Goal: Task Accomplishment & Management: Use online tool/utility

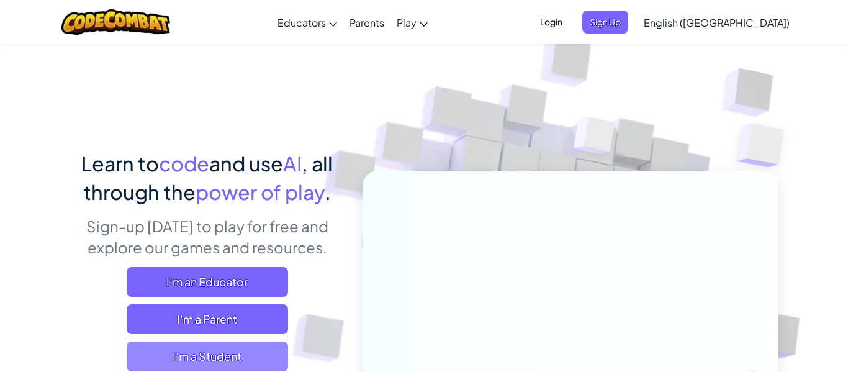
click at [215, 341] on span "I'm a Student" at bounding box center [207, 356] width 161 height 30
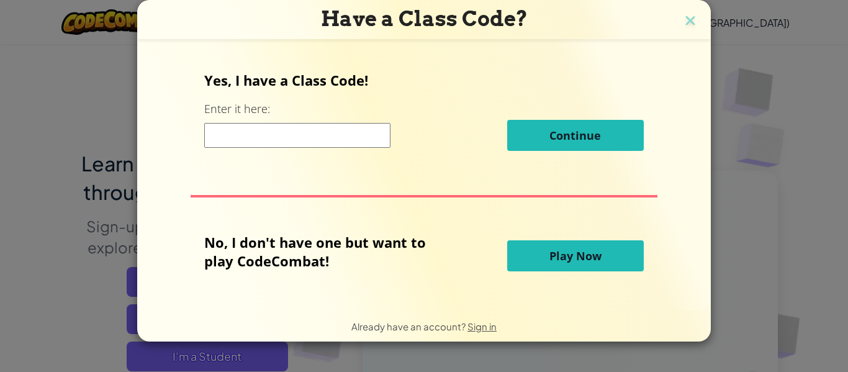
click at [568, 266] on button "Play Now" at bounding box center [575, 255] width 137 height 31
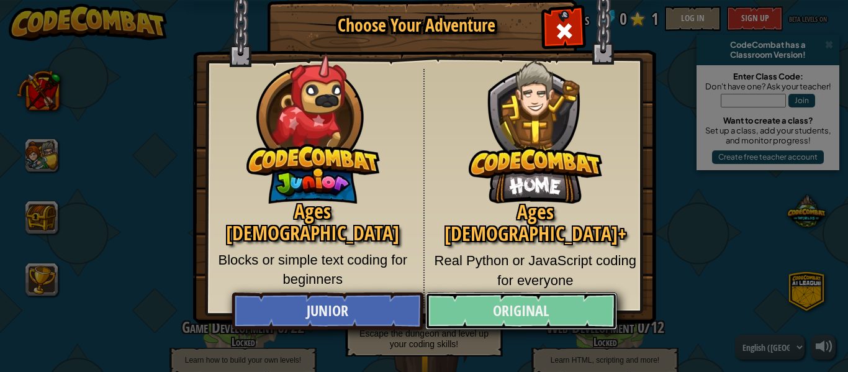
click at [478, 308] on link "Original" at bounding box center [520, 310] width 191 height 37
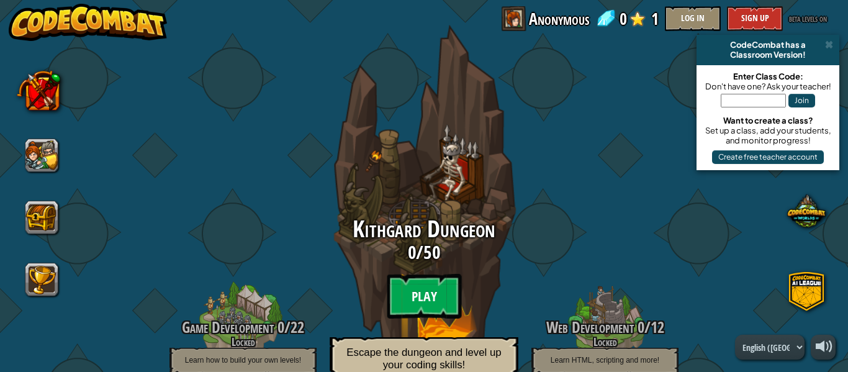
click at [446, 296] on btn "Play" at bounding box center [424, 296] width 74 height 45
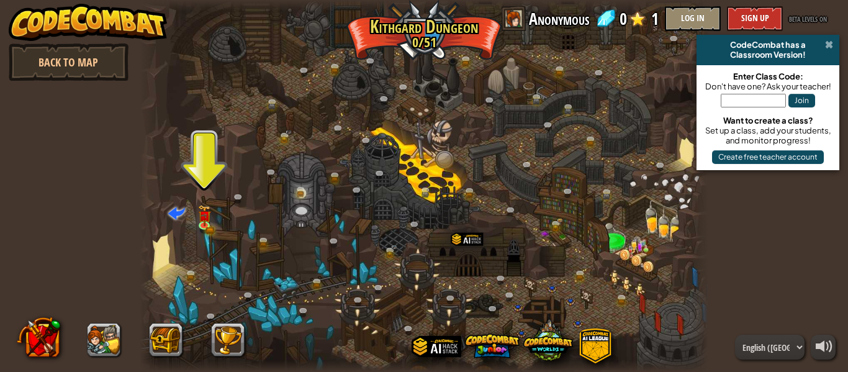
click at [827, 45] on span at bounding box center [829, 45] width 8 height 10
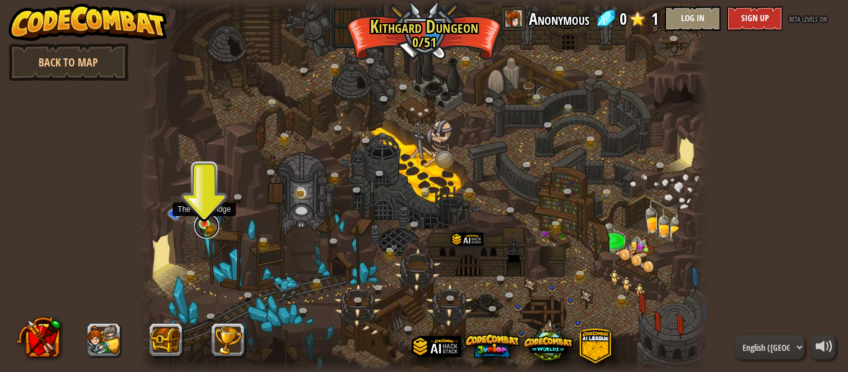
click at [202, 226] on link at bounding box center [206, 226] width 25 height 25
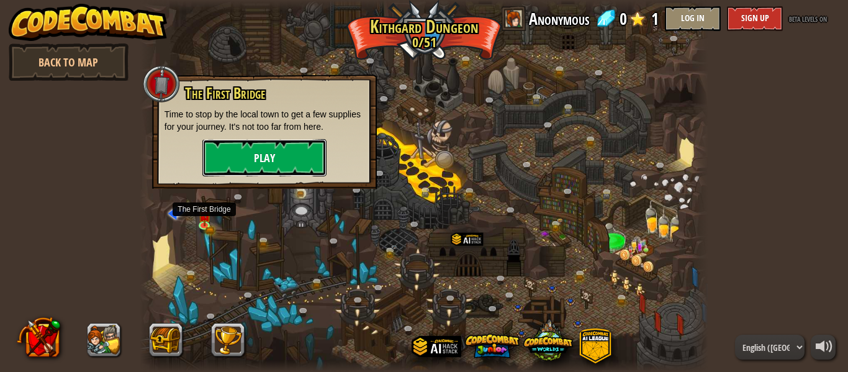
click at [265, 165] on button "Play" at bounding box center [264, 157] width 124 height 37
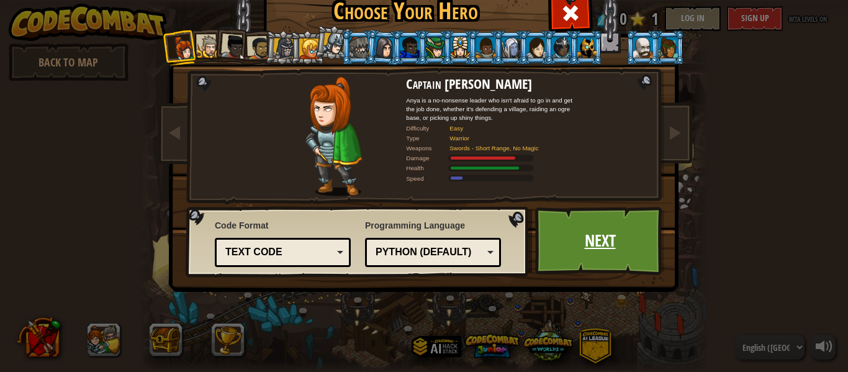
click at [572, 243] on link "Next" at bounding box center [600, 241] width 130 height 68
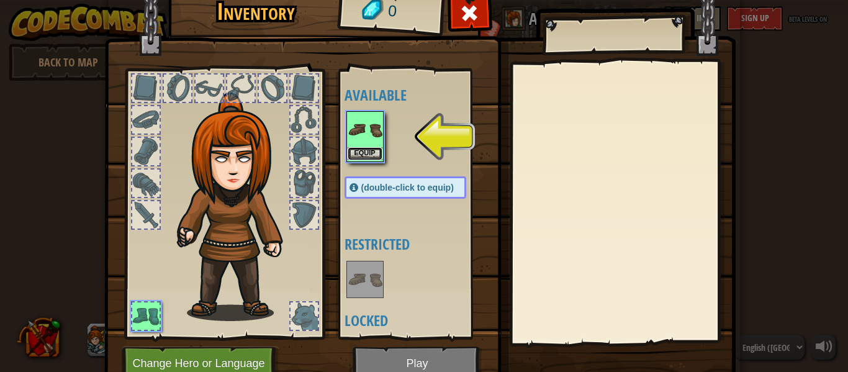
click at [372, 148] on button "Equip" at bounding box center [365, 153] width 35 height 13
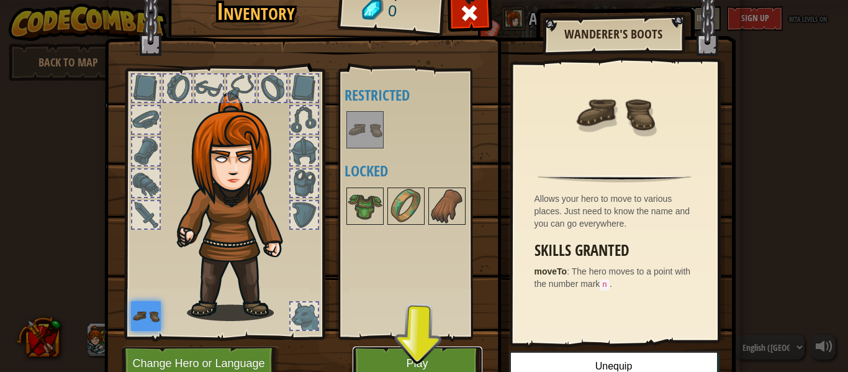
click at [409, 347] on button "Play" at bounding box center [418, 363] width 130 height 34
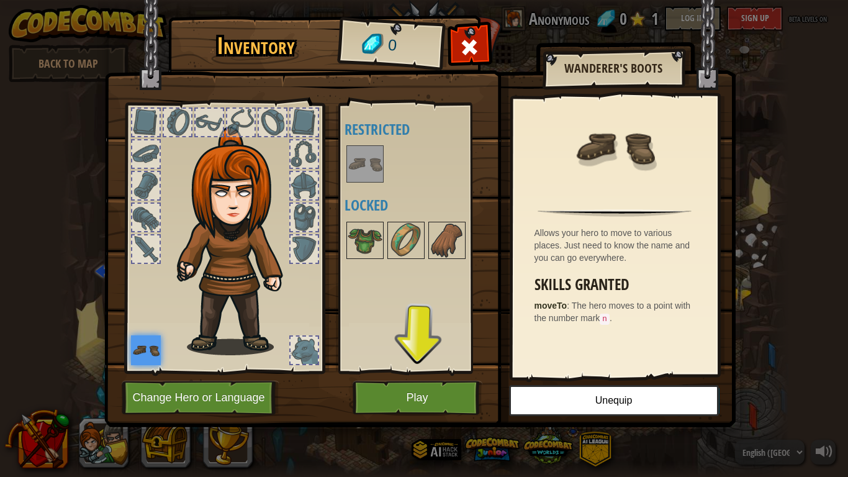
click at [395, 371] on div "Inventory 0 Available Equip (double-click to equip) Restricted Locked Wanderer'…" at bounding box center [424, 238] width 848 height 477
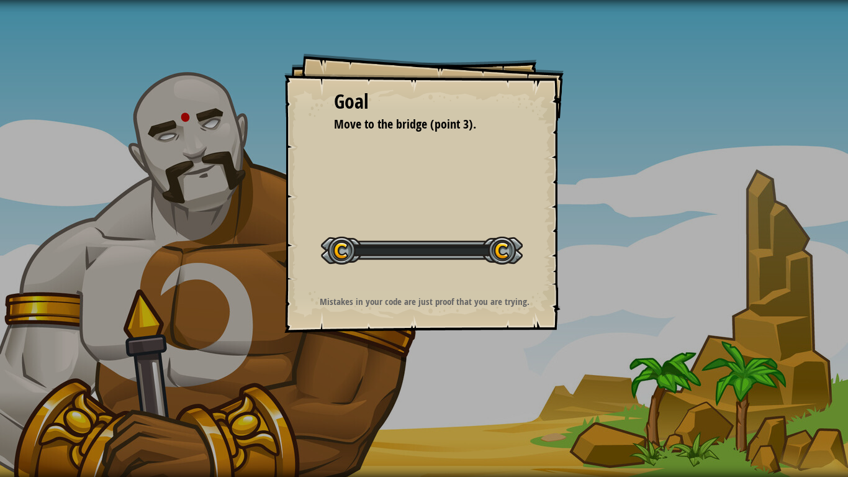
click at [393, 371] on div "Goal Move to the bridge (point 3). Start Level Error loading from server. Try r…" at bounding box center [424, 238] width 848 height 477
click at [347, 321] on div "Goal Move to the bridge (point 3). Start Level Error loading from server. Try r…" at bounding box center [423, 192] width 279 height 279
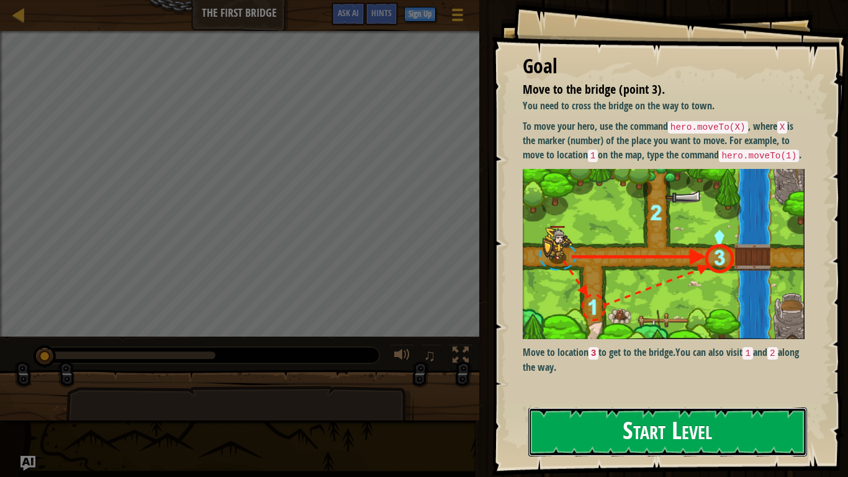
click at [562, 371] on button "Start Level" at bounding box center [667, 431] width 279 height 49
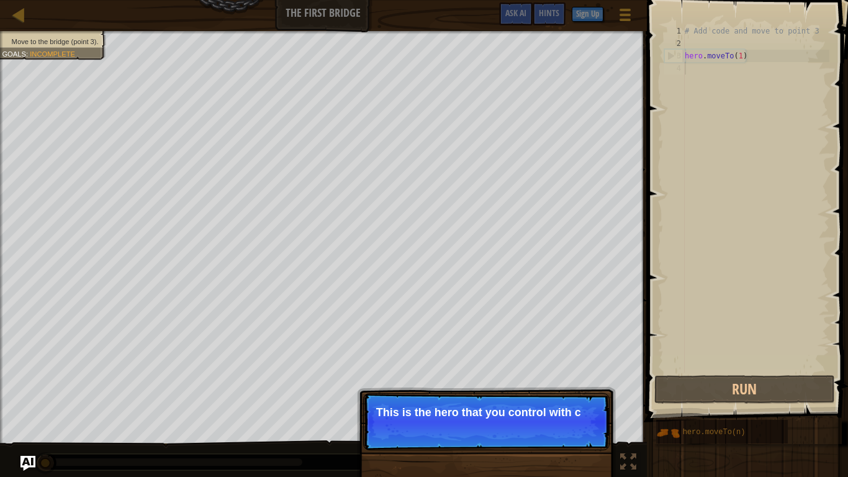
click at [751, 78] on div "# Add code and move to point 3 hero . moveTo ( 1 )" at bounding box center [755, 211] width 147 height 372
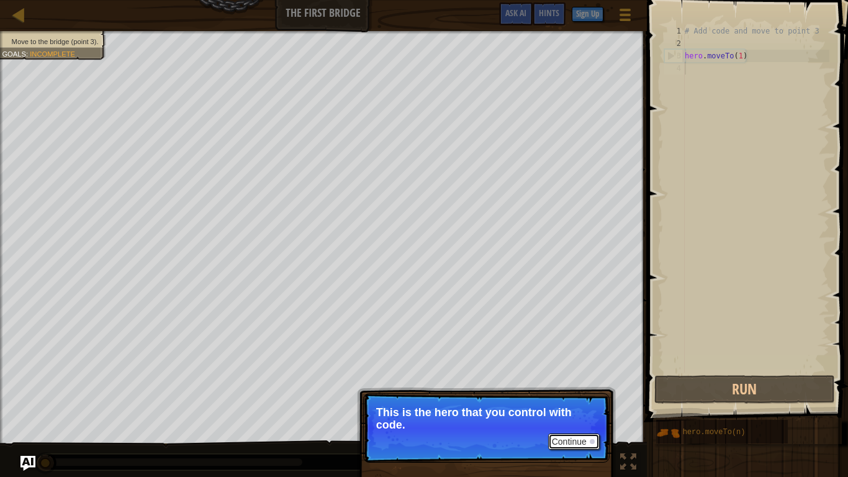
click at [575, 371] on button "Continue" at bounding box center [574, 441] width 52 height 16
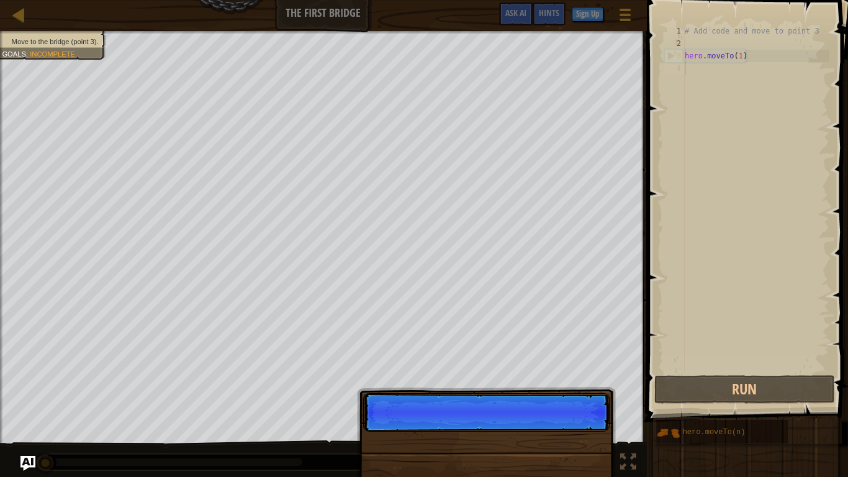
scroll to position [6, 0]
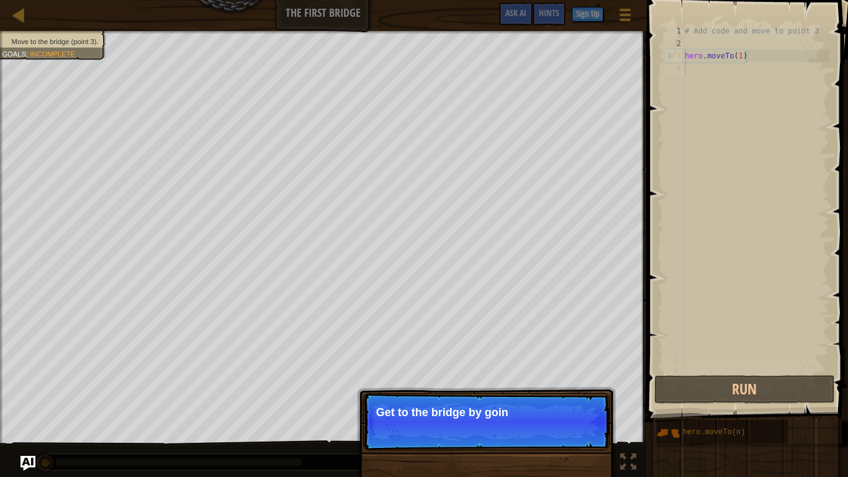
click at [573, 371] on p "Continue Get to the bridge by goin" at bounding box center [486, 421] width 246 height 57
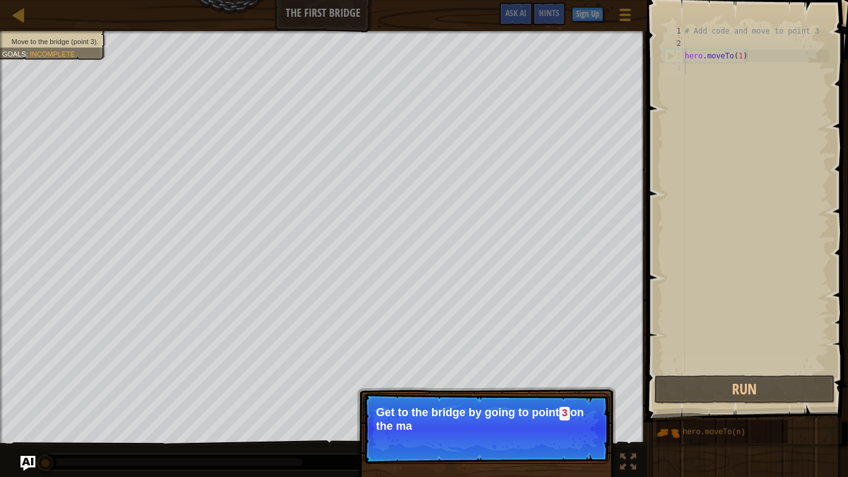
click at [575, 371] on p "Continue Get to the bridge by going to point 3 on the ma" at bounding box center [486, 428] width 246 height 71
click at [577, 371] on button "Continue" at bounding box center [574, 443] width 52 height 16
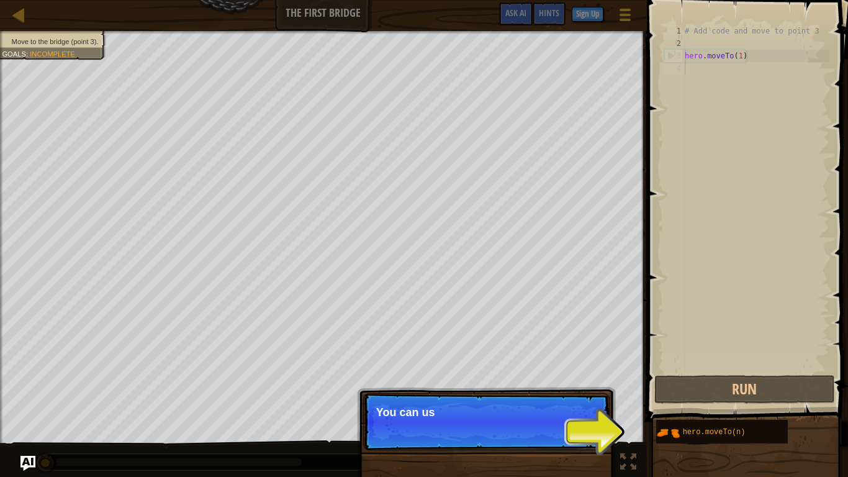
click at [587, 371] on div "Continue You can us" at bounding box center [486, 485] width 259 height 184
click at [588, 371] on div "Continue You can use these metho" at bounding box center [486, 485] width 259 height 184
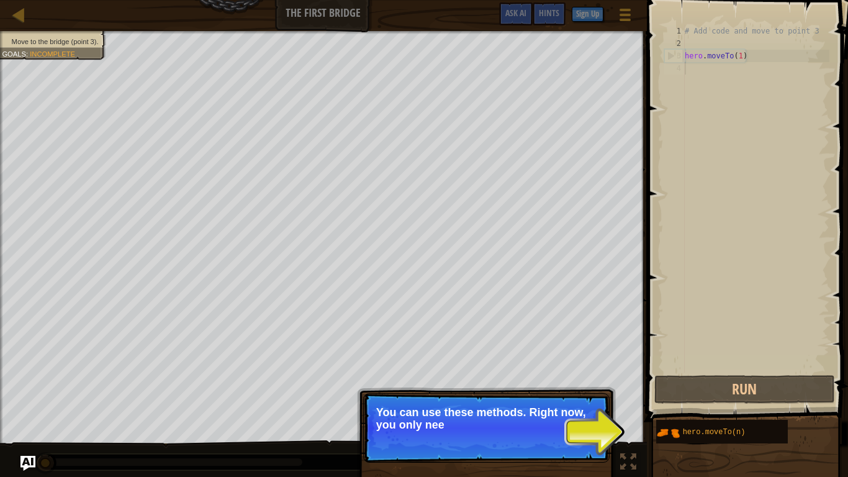
click at [587, 371] on div "Continue You can use these methods. Right now, you only nee" at bounding box center [486, 485] width 259 height 184
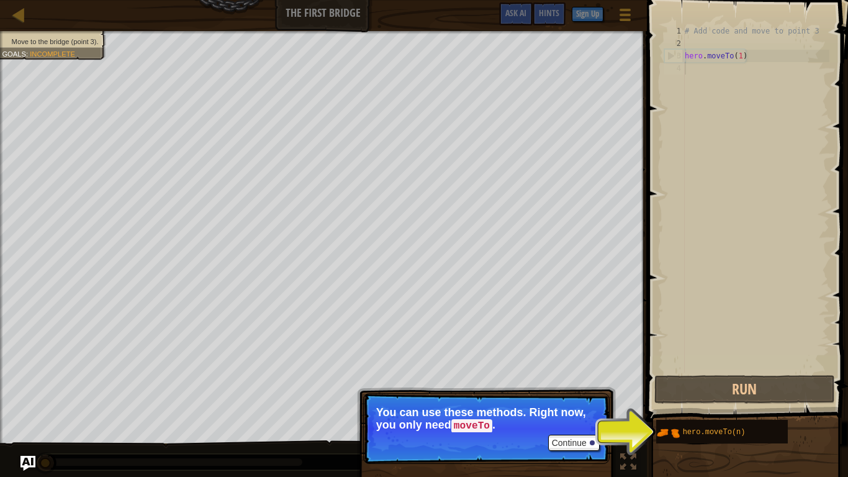
click at [593, 371] on p "Continue You can use these methods. Right now, you only need moveTo ." at bounding box center [486, 428] width 246 height 71
click at [585, 371] on button "Continue" at bounding box center [574, 443] width 52 height 16
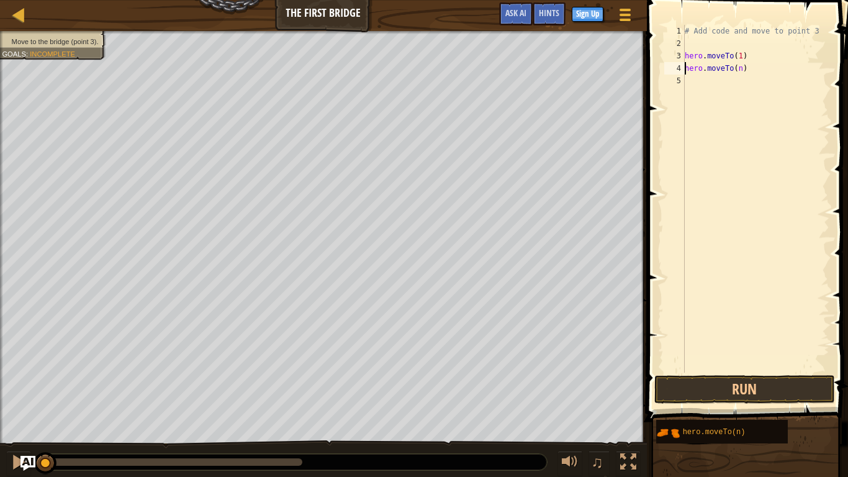
click at [746, 67] on div "# Add code and move to point 3 hero . moveTo ( 1 ) hero . moveTo ( n )" at bounding box center [755, 211] width 147 height 372
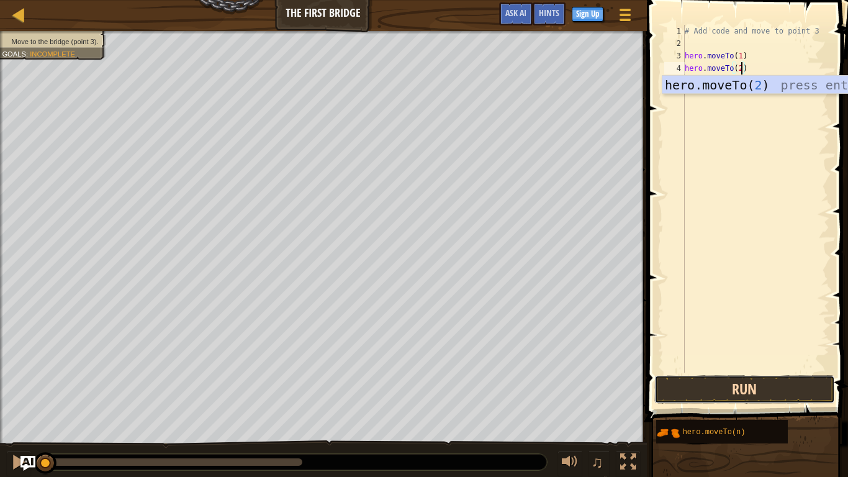
click at [694, 371] on button "Run" at bounding box center [744, 389] width 181 height 29
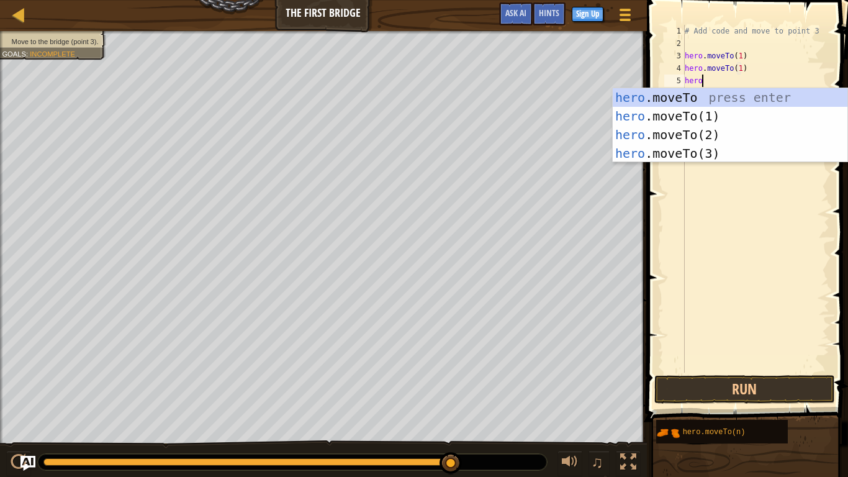
scroll to position [6, 11]
click at [745, 119] on div "hero .moveTo press enter hero .moveTo(1) press enter hero .moveTo(2) press ente…" at bounding box center [730, 144] width 235 height 112
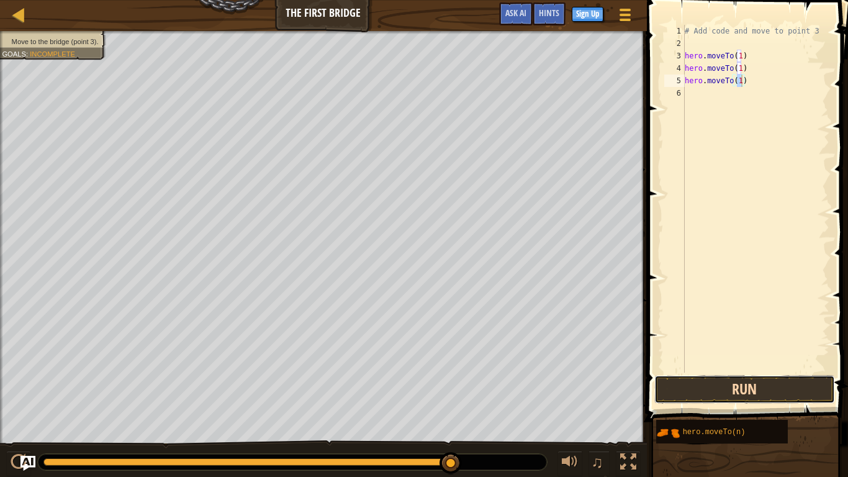
click at [695, 371] on button "Run" at bounding box center [744, 389] width 181 height 29
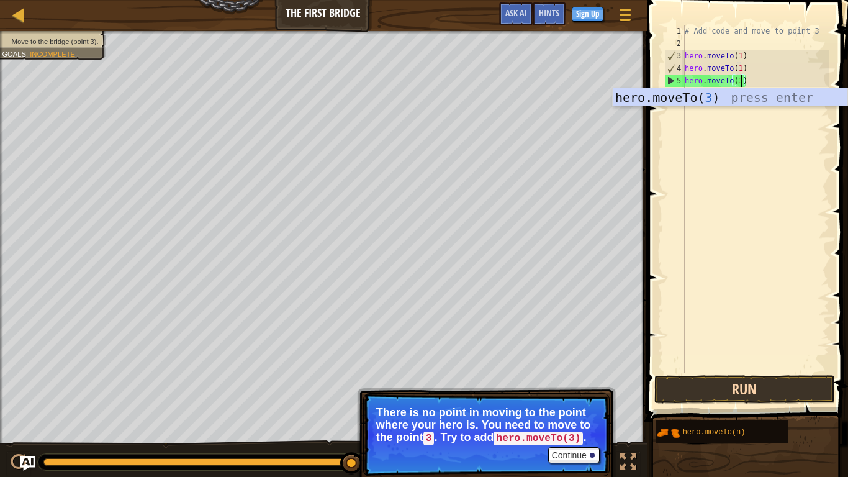
type textarea "hero.moveTo(3)"
click at [800, 371] on button "Run" at bounding box center [744, 389] width 181 height 29
